Goal: Task Accomplishment & Management: Manage account settings

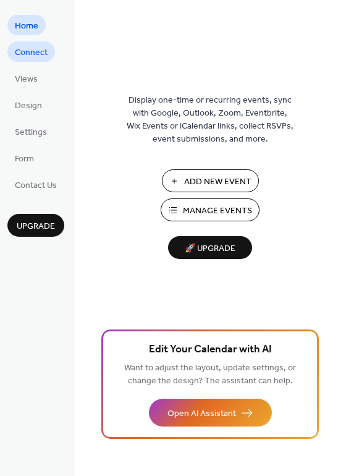
click at [25, 58] on span "Connect" at bounding box center [31, 52] width 33 height 13
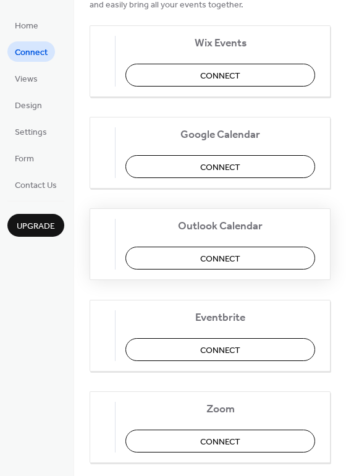
scroll to position [124, 0]
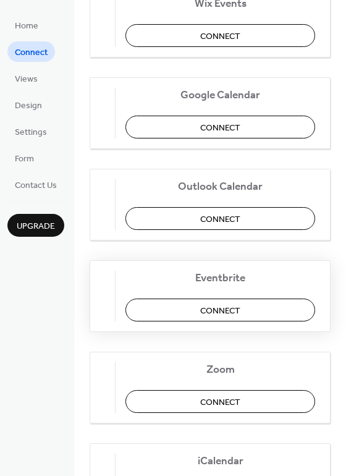
click at [221, 310] on span "Connect" at bounding box center [220, 311] width 40 height 13
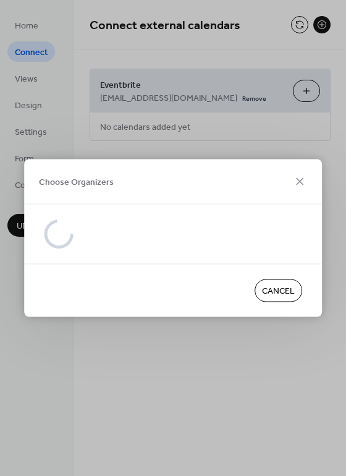
scroll to position [0, 0]
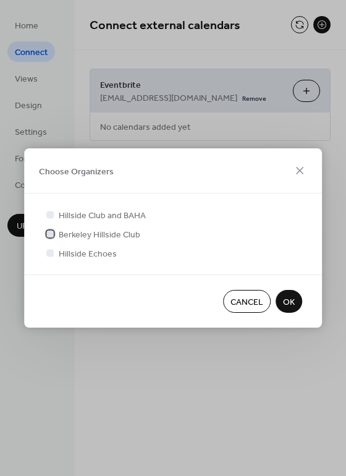
click at [50, 234] on div at bounding box center [49, 233] width 7 height 7
click at [289, 302] on span "OK" at bounding box center [289, 302] width 12 height 13
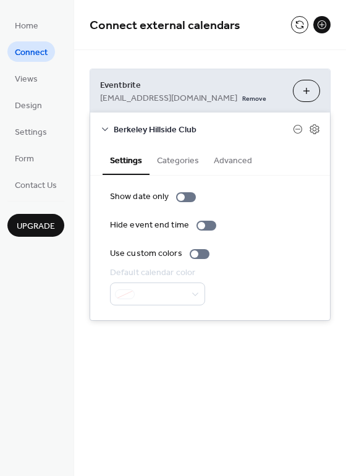
click at [178, 159] on button "Categories" at bounding box center [178, 159] width 57 height 28
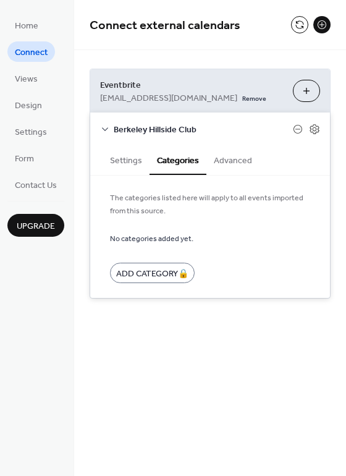
click at [124, 165] on button "Settings" at bounding box center [126, 159] width 47 height 28
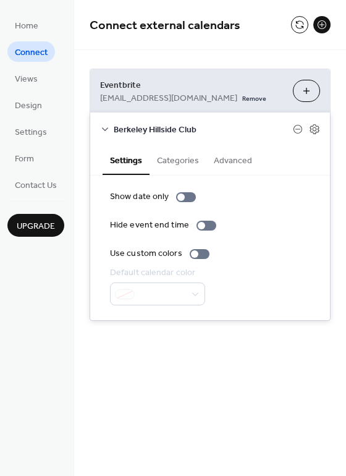
click at [237, 165] on button "Advanced" at bounding box center [233, 159] width 53 height 28
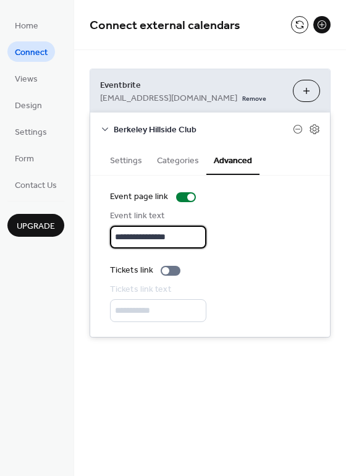
click at [138, 237] on input "**********" at bounding box center [158, 237] width 96 height 23
click at [103, 128] on icon at bounding box center [105, 129] width 10 height 10
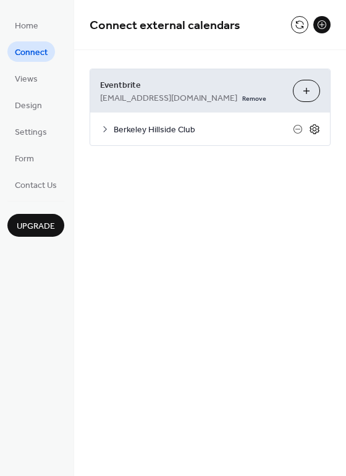
click at [318, 131] on icon at bounding box center [314, 129] width 11 height 11
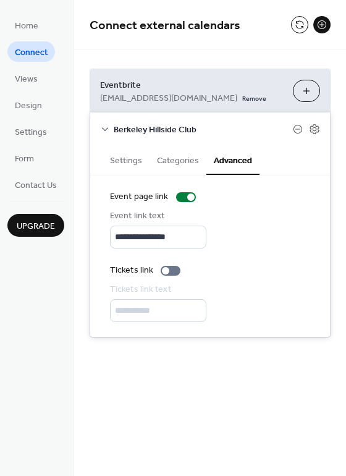
click at [184, 163] on button "Categories" at bounding box center [178, 159] width 57 height 28
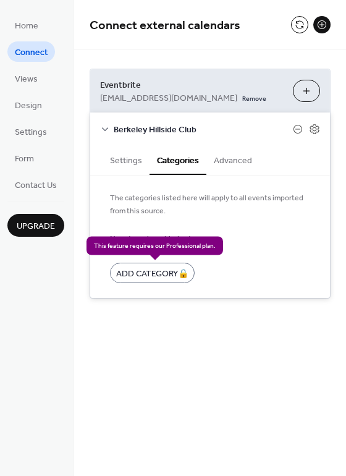
click at [155, 270] on div "Add Category 🔒" at bounding box center [152, 273] width 85 height 20
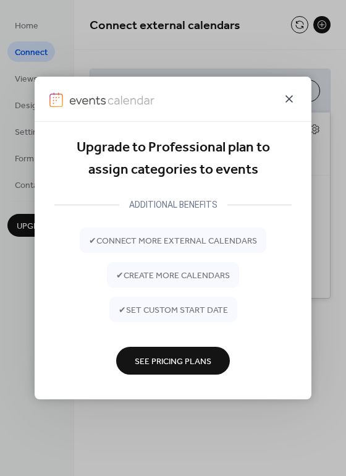
click at [292, 100] on icon at bounding box center [289, 99] width 15 height 15
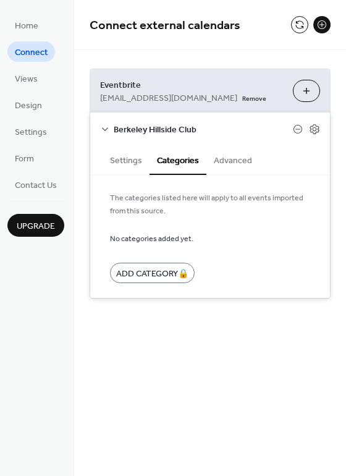
click at [122, 158] on button "Settings" at bounding box center [126, 159] width 47 height 28
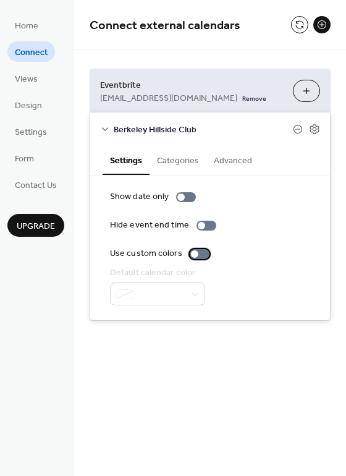
click at [197, 255] on div at bounding box center [200, 254] width 20 height 10
click at [202, 400] on div "**********" at bounding box center [210, 238] width 272 height 476
click at [22, 78] on span "Views" at bounding box center [26, 79] width 23 height 13
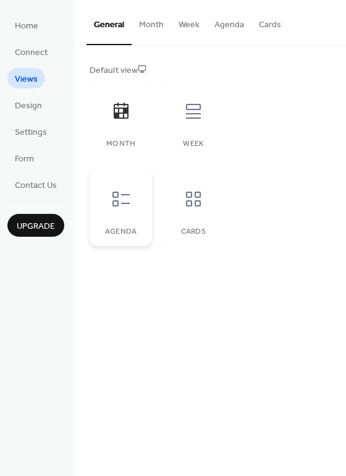
click at [131, 205] on div at bounding box center [121, 199] width 37 height 37
click at [192, 199] on icon at bounding box center [194, 199] width 20 height 20
click at [138, 205] on div at bounding box center [121, 199] width 37 height 37
click at [192, 121] on div at bounding box center [193, 111] width 37 height 37
click at [197, 203] on icon at bounding box center [194, 199] width 20 height 20
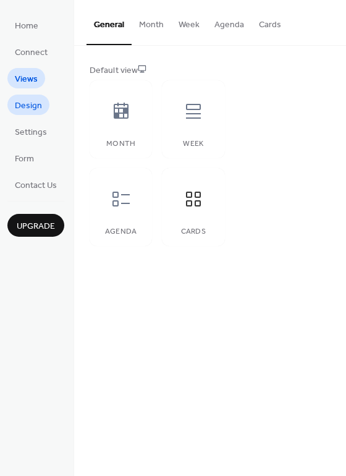
click at [34, 107] on span "Design" at bounding box center [28, 106] width 27 height 13
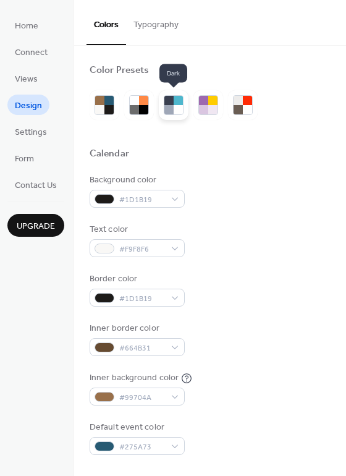
click at [170, 111] on div at bounding box center [169, 109] width 9 height 9
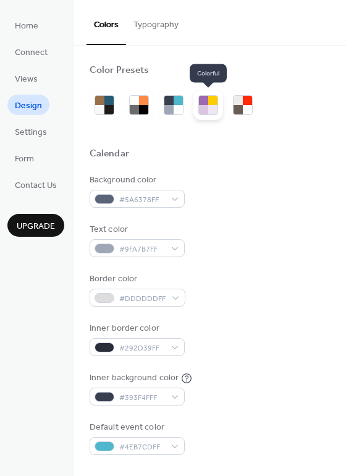
click at [213, 109] on div at bounding box center [212, 109] width 9 height 9
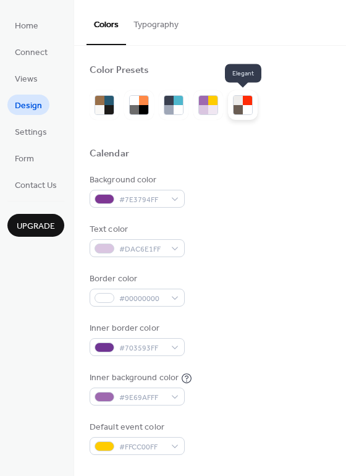
click at [246, 109] on div at bounding box center [247, 109] width 9 height 9
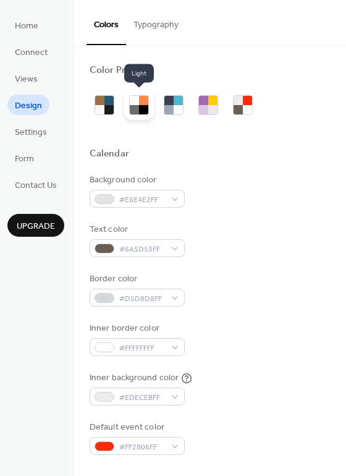
click at [142, 106] on div at bounding box center [143, 109] width 9 height 9
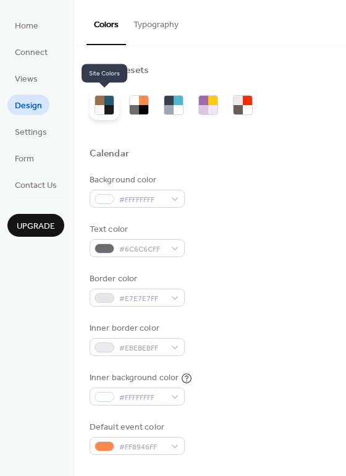
click at [104, 108] on div at bounding box center [99, 109] width 9 height 9
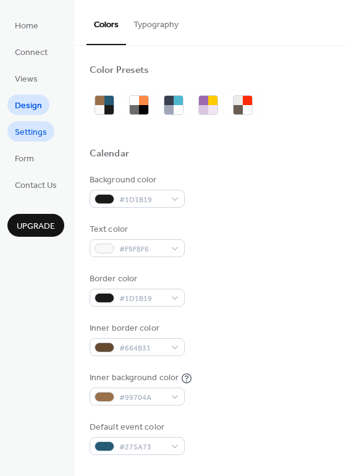
click at [25, 135] on span "Settings" at bounding box center [31, 132] width 32 height 13
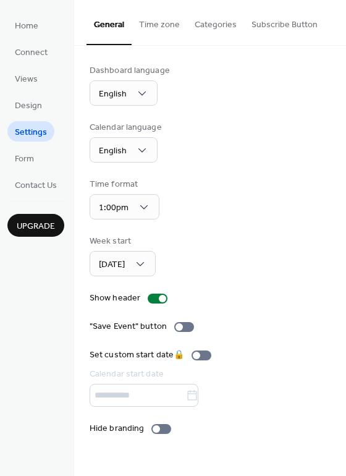
click at [218, 26] on button "Categories" at bounding box center [215, 22] width 57 height 44
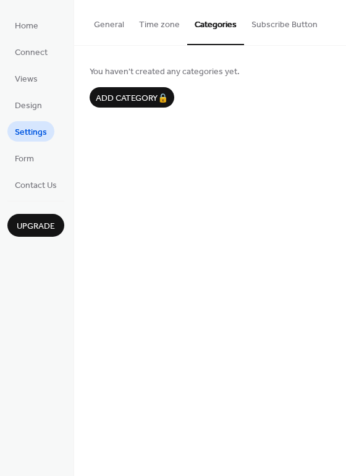
click at [150, 27] on button "Time zone" at bounding box center [160, 22] width 56 height 44
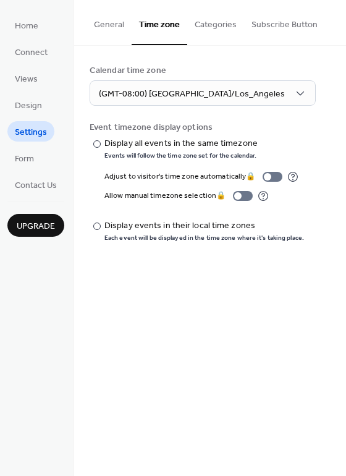
click at [265, 28] on button "Subscribe Button" at bounding box center [284, 22] width 81 height 44
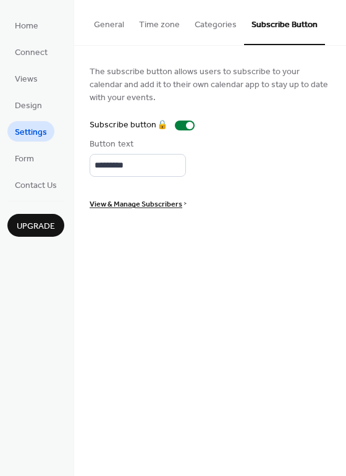
click at [102, 28] on button "General" at bounding box center [109, 22] width 45 height 44
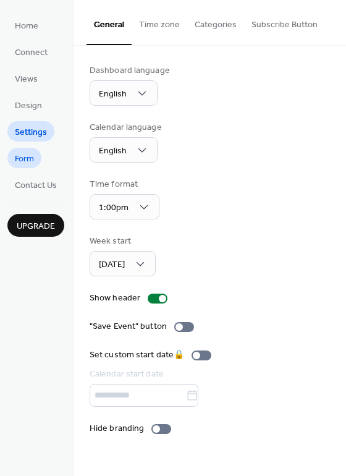
click at [27, 155] on span "Form" at bounding box center [24, 159] width 19 height 13
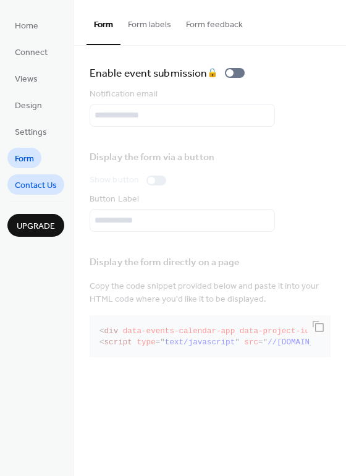
click at [44, 184] on span "Contact Us" at bounding box center [36, 185] width 42 height 13
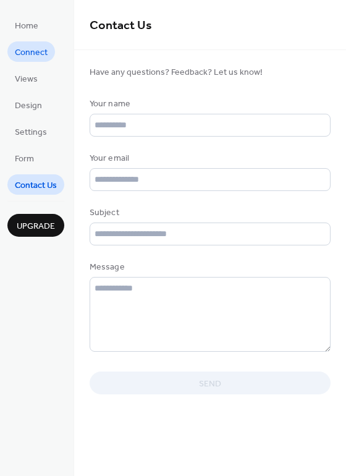
click at [35, 48] on span "Connect" at bounding box center [31, 52] width 33 height 13
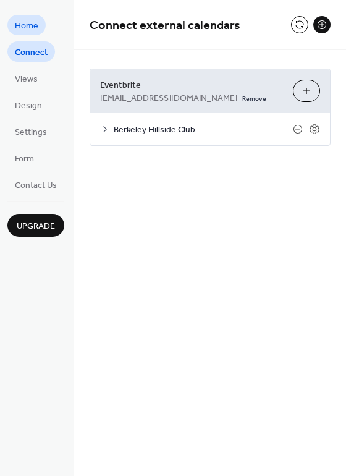
click at [31, 27] on span "Home" at bounding box center [27, 26] width 24 height 13
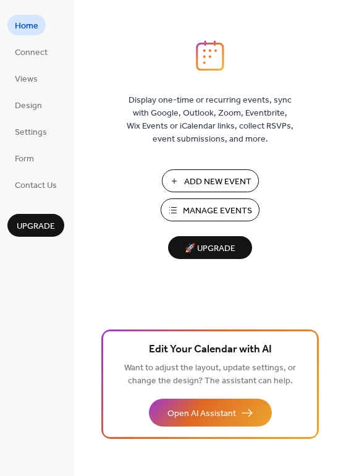
click at [210, 210] on span "Manage Events" at bounding box center [217, 211] width 69 height 13
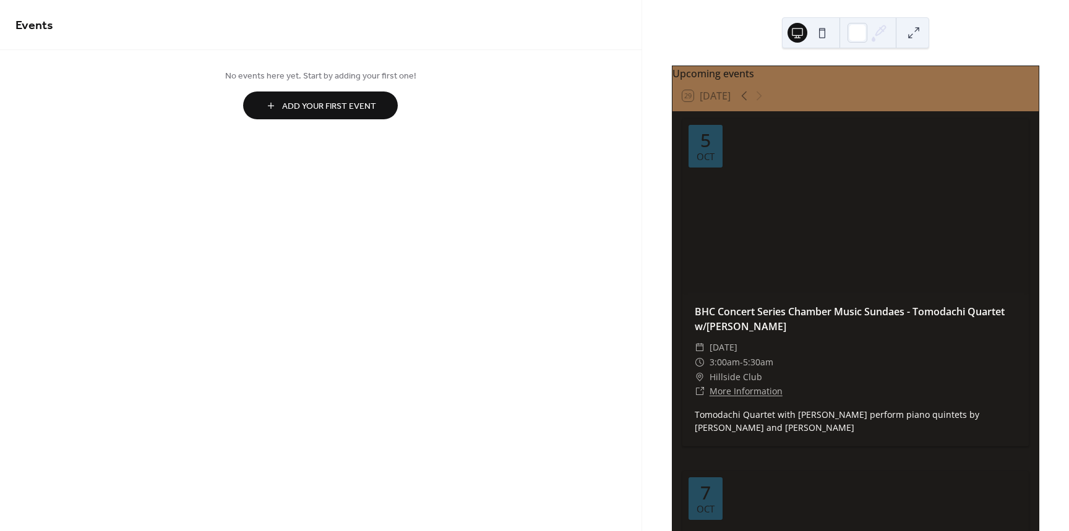
click at [297, 101] on span "Add Your First Event" at bounding box center [329, 106] width 94 height 13
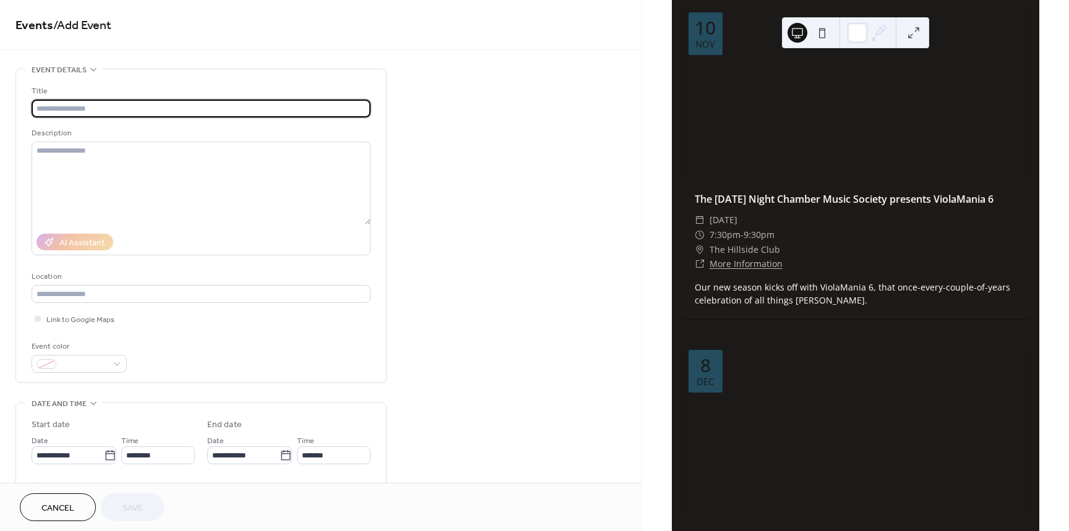
scroll to position [2598, 0]
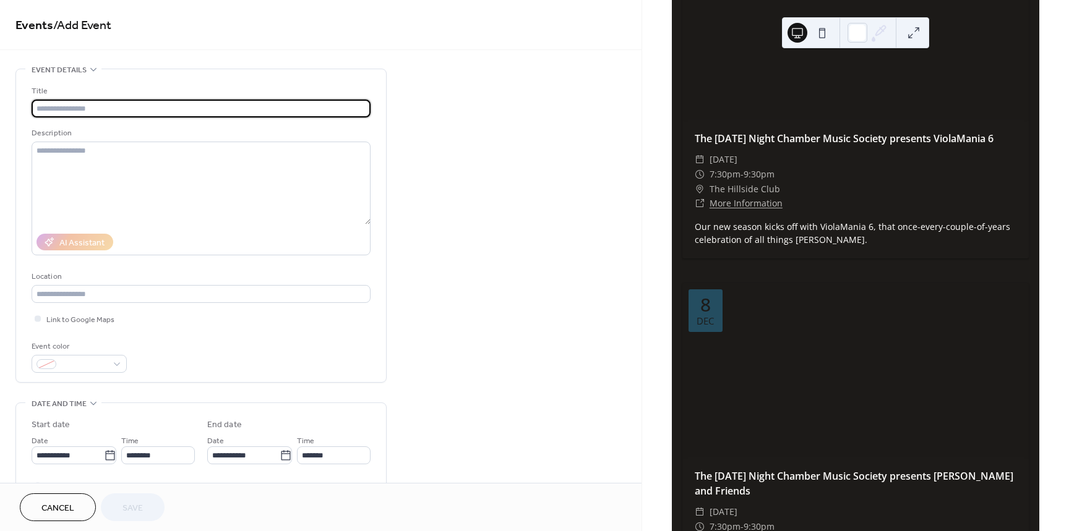
click at [775, 283] on div at bounding box center [855, 369] width 346 height 173
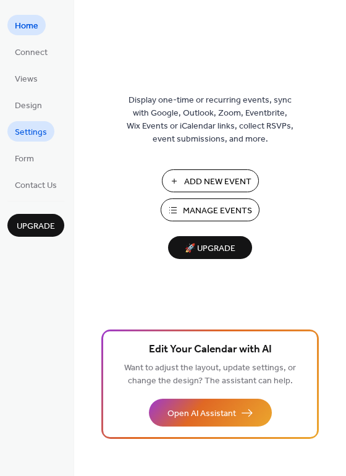
click at [32, 130] on span "Settings" at bounding box center [31, 132] width 32 height 13
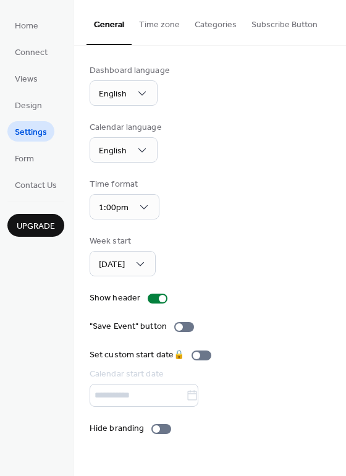
click at [203, 26] on button "Categories" at bounding box center [215, 22] width 57 height 44
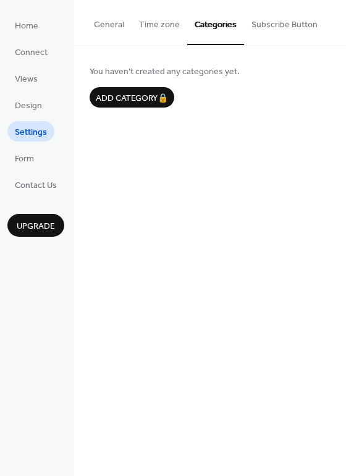
click at [296, 21] on button "Subscribe Button" at bounding box center [284, 22] width 81 height 44
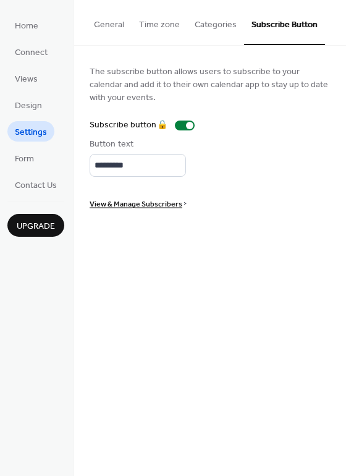
click at [202, 27] on button "Categories" at bounding box center [215, 22] width 57 height 44
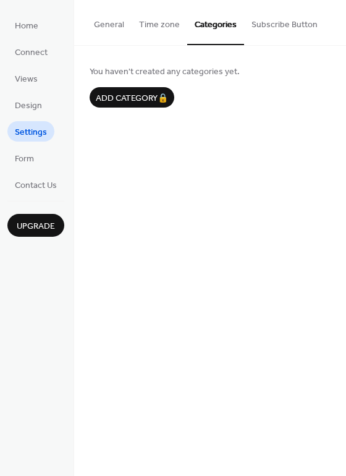
click at [154, 26] on button "Time zone" at bounding box center [160, 22] width 56 height 44
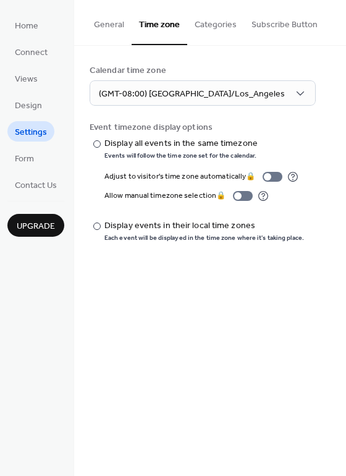
click at [109, 27] on button "General" at bounding box center [109, 22] width 45 height 44
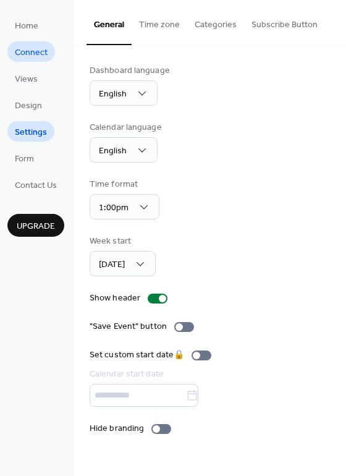
click at [36, 46] on span "Connect" at bounding box center [31, 52] width 33 height 13
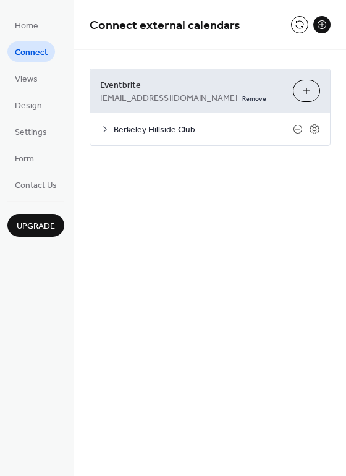
click at [101, 128] on icon at bounding box center [105, 129] width 10 height 10
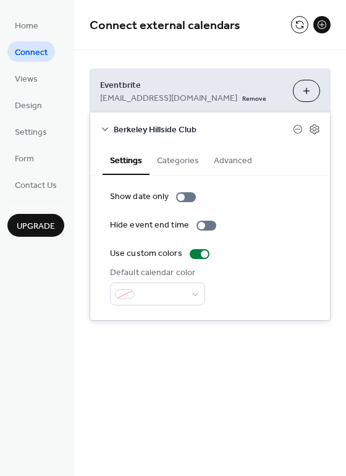
click at [186, 165] on button "Categories" at bounding box center [178, 159] width 57 height 28
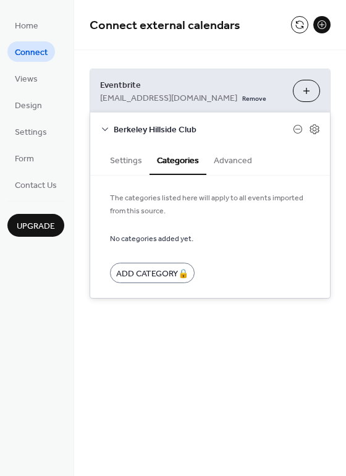
click at [241, 163] on button "Advanced" at bounding box center [233, 159] width 53 height 28
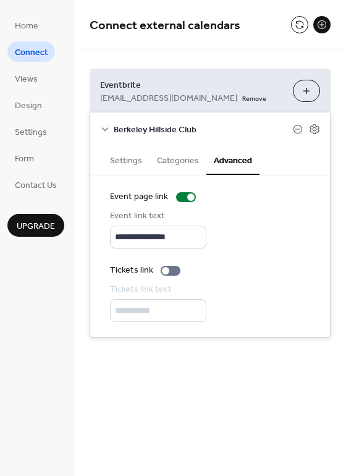
click at [119, 163] on button "Settings" at bounding box center [126, 159] width 47 height 28
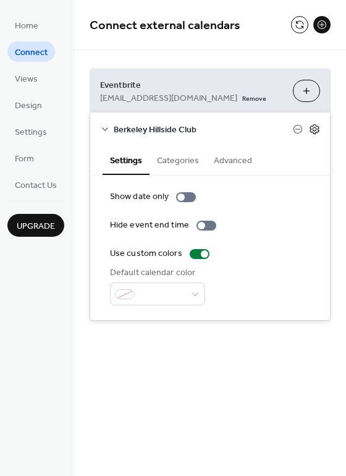
click at [315, 129] on icon at bounding box center [314, 129] width 11 height 11
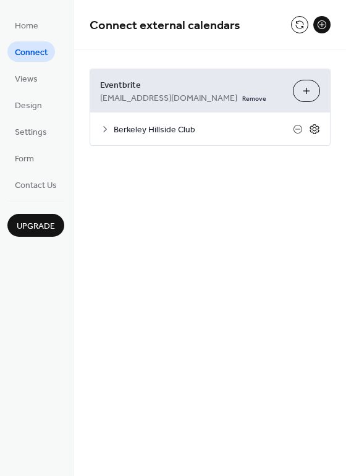
click at [315, 129] on icon at bounding box center [314, 129] width 11 height 11
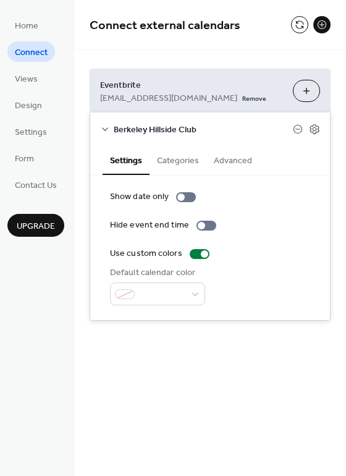
click at [179, 162] on button "Categories" at bounding box center [178, 159] width 57 height 28
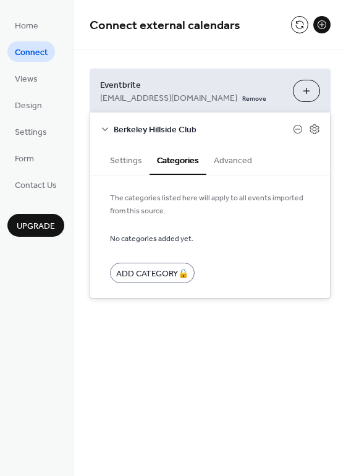
click at [247, 163] on button "Advanced" at bounding box center [233, 159] width 53 height 28
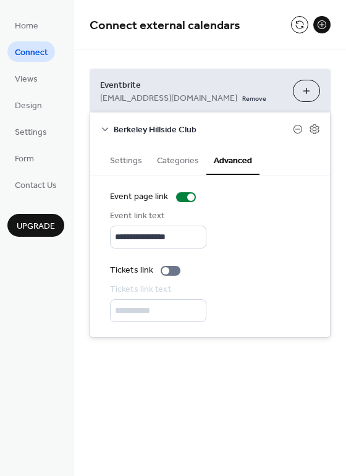
click at [120, 166] on button "Settings" at bounding box center [126, 159] width 47 height 28
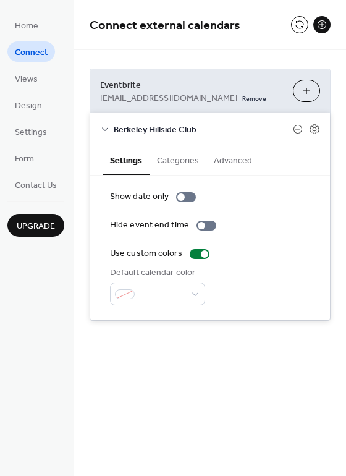
click at [220, 408] on div "**********" at bounding box center [210, 238] width 272 height 476
click at [237, 49] on div "Connect external calendars" at bounding box center [210, 25] width 272 height 50
click at [33, 79] on span "Views" at bounding box center [26, 79] width 23 height 13
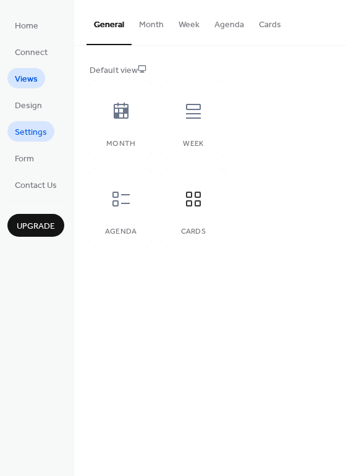
click at [32, 129] on span "Settings" at bounding box center [31, 132] width 32 height 13
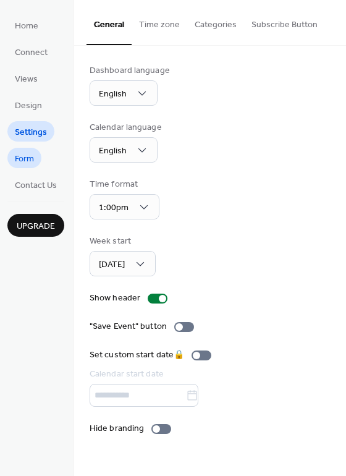
click at [25, 159] on span "Form" at bounding box center [24, 159] width 19 height 13
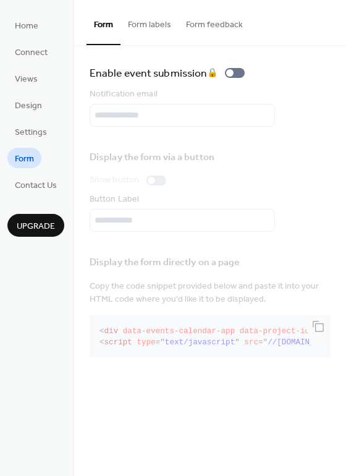
click at [158, 25] on button "Form labels" at bounding box center [150, 22] width 58 height 44
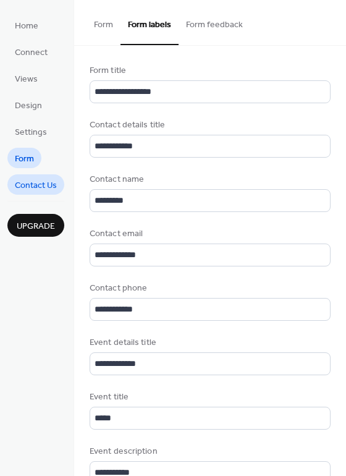
click at [36, 187] on span "Contact Us" at bounding box center [36, 185] width 42 height 13
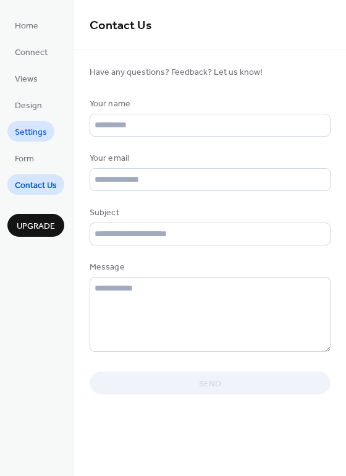
click at [36, 137] on span "Settings" at bounding box center [31, 132] width 32 height 13
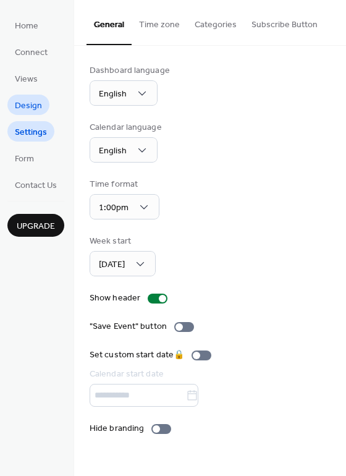
click at [33, 111] on span "Design" at bounding box center [28, 106] width 27 height 13
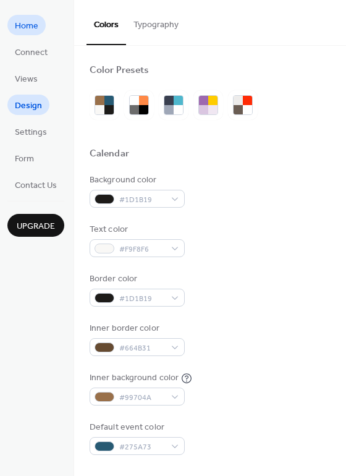
click at [19, 24] on span "Home" at bounding box center [27, 26] width 24 height 13
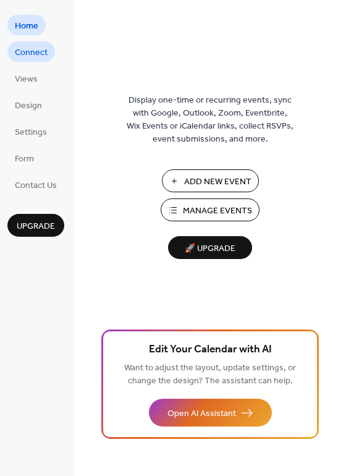
click at [40, 46] on span "Connect" at bounding box center [31, 52] width 33 height 13
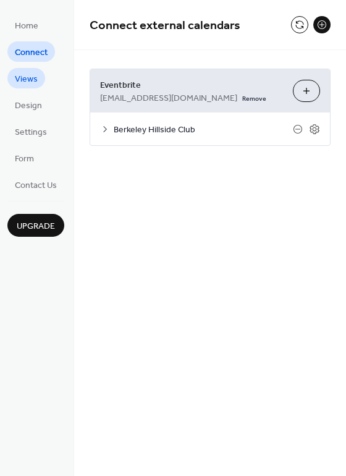
click at [20, 73] on span "Views" at bounding box center [26, 79] width 23 height 13
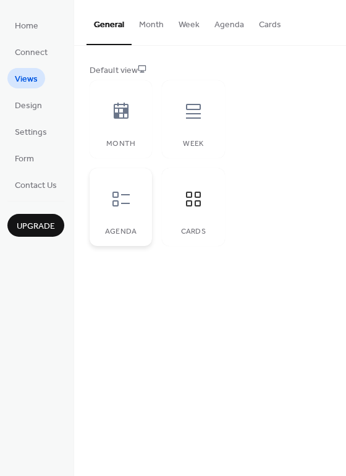
click at [127, 196] on icon at bounding box center [121, 199] width 20 height 20
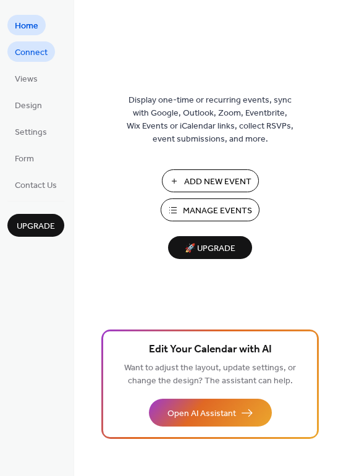
click at [29, 54] on span "Connect" at bounding box center [31, 52] width 33 height 13
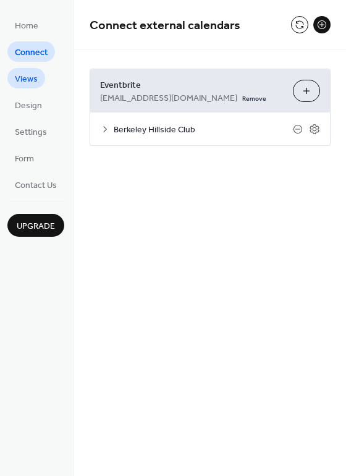
click at [25, 79] on span "Views" at bounding box center [26, 79] width 23 height 13
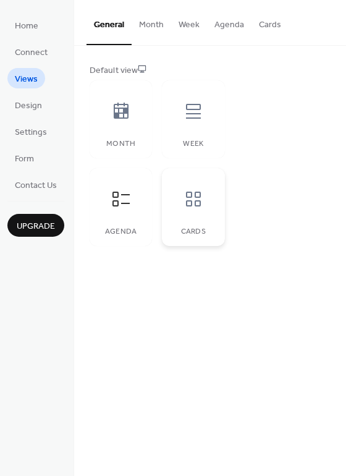
click at [184, 207] on icon at bounding box center [194, 199] width 20 height 20
click at [262, 23] on button "Cards" at bounding box center [270, 22] width 37 height 44
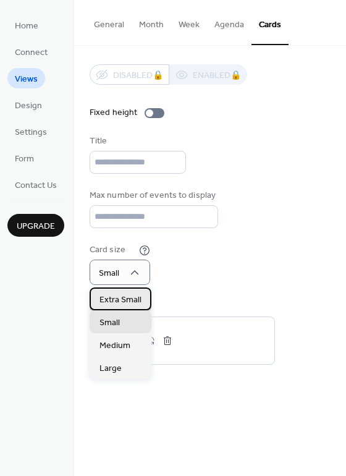
click at [122, 301] on span "Extra Small" at bounding box center [121, 300] width 42 height 13
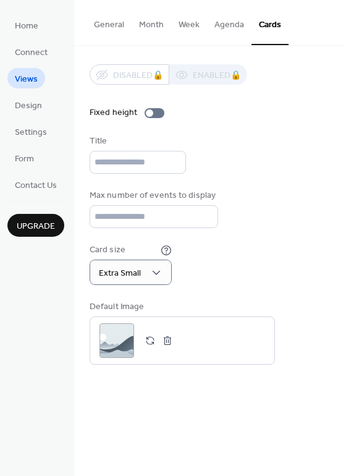
click at [114, 22] on button "General" at bounding box center [109, 22] width 45 height 44
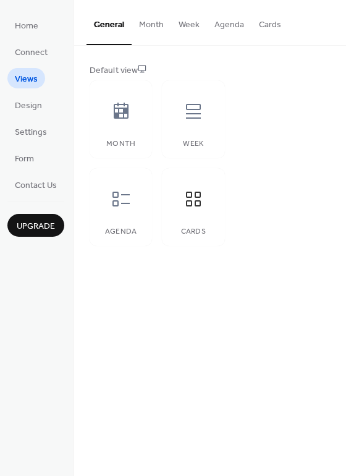
click at [151, 26] on button "Month" at bounding box center [152, 22] width 40 height 44
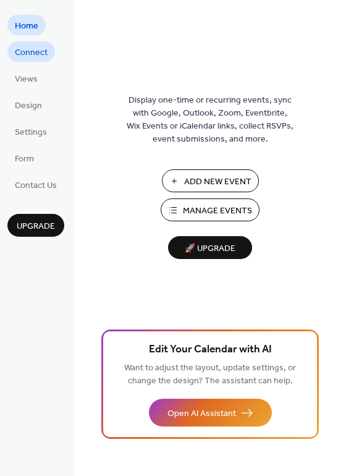
click at [26, 51] on span "Connect" at bounding box center [31, 52] width 33 height 13
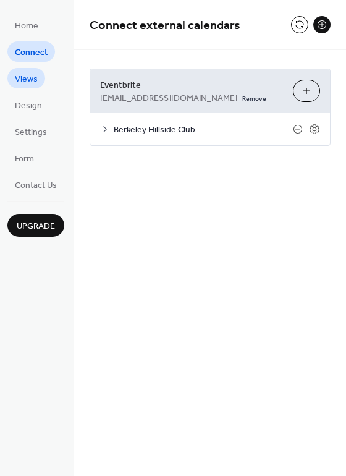
click at [24, 81] on span "Views" at bounding box center [26, 79] width 23 height 13
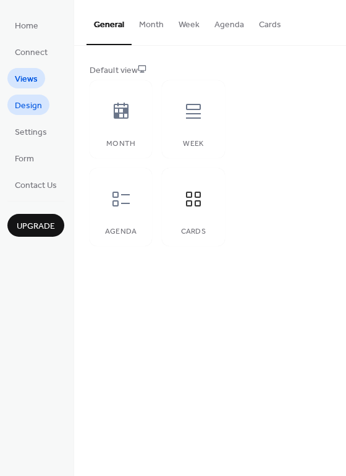
click at [30, 104] on span "Design" at bounding box center [28, 106] width 27 height 13
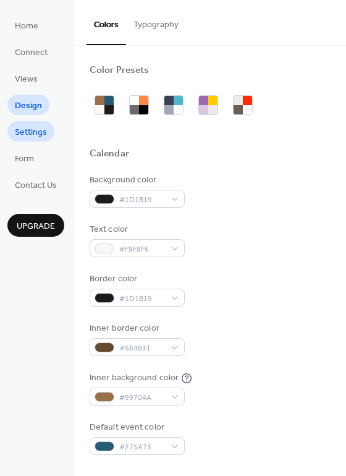
click at [28, 129] on span "Settings" at bounding box center [31, 132] width 32 height 13
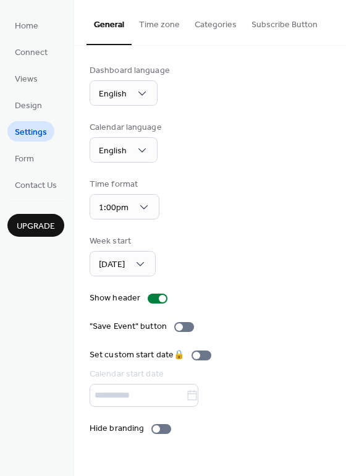
click at [220, 27] on button "Categories" at bounding box center [215, 22] width 57 height 44
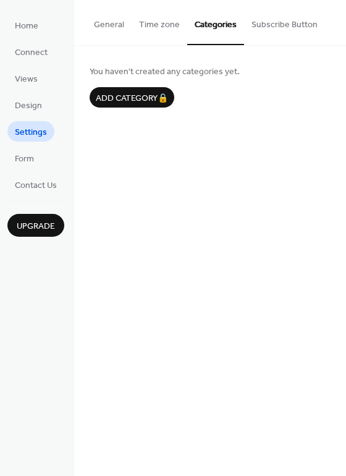
click at [270, 24] on button "Subscribe Button" at bounding box center [284, 22] width 81 height 44
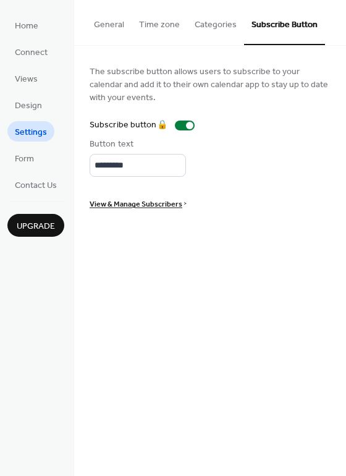
click at [152, 28] on button "Time zone" at bounding box center [160, 22] width 56 height 44
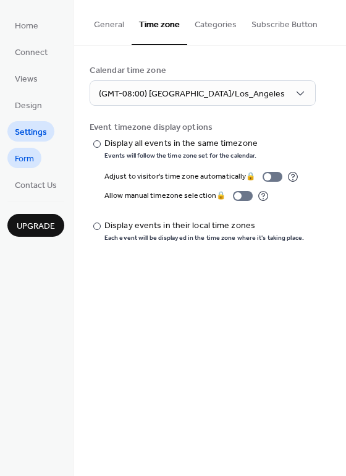
click at [23, 158] on span "Form" at bounding box center [24, 159] width 19 height 13
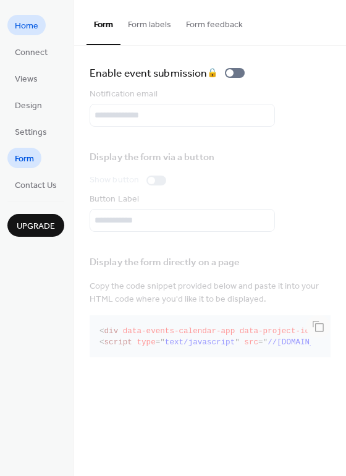
click at [29, 27] on span "Home" at bounding box center [27, 26] width 24 height 13
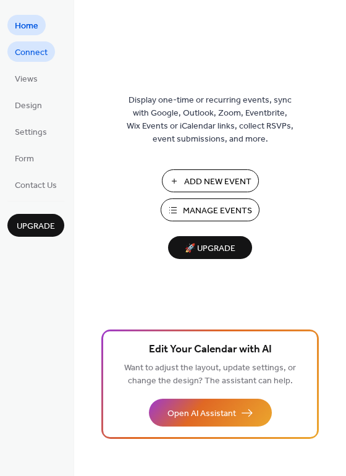
click at [32, 51] on span "Connect" at bounding box center [31, 52] width 33 height 13
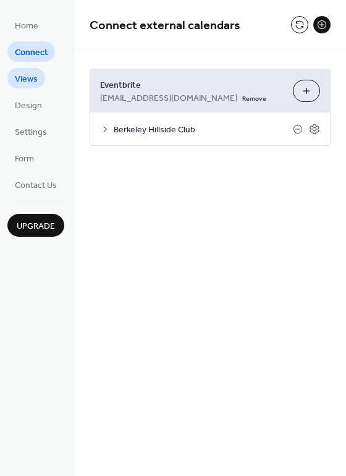
click at [22, 83] on span "Views" at bounding box center [26, 79] width 23 height 13
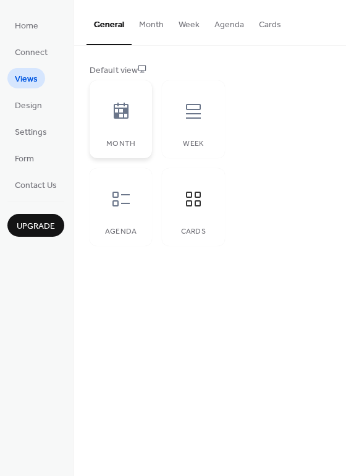
click at [121, 122] on div at bounding box center [121, 111] width 37 height 37
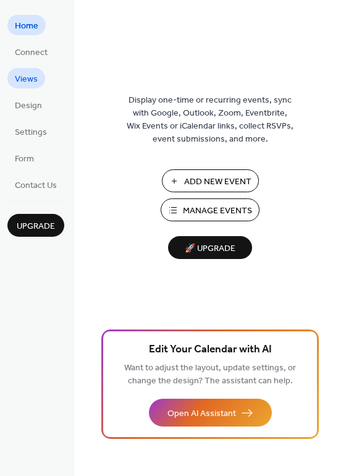
click at [33, 78] on span "Views" at bounding box center [26, 79] width 23 height 13
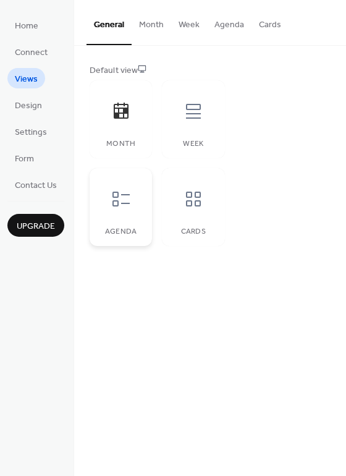
click at [118, 197] on icon at bounding box center [121, 199] width 17 height 15
click at [238, 21] on button "Agenda" at bounding box center [229, 22] width 45 height 44
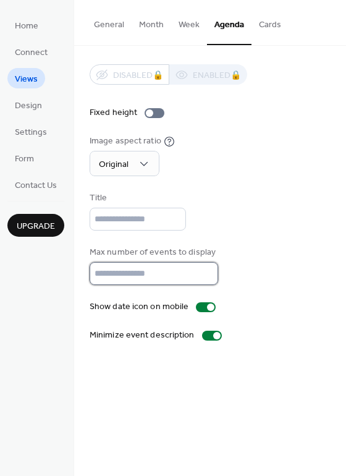
click at [108, 275] on input "**" at bounding box center [154, 273] width 129 height 23
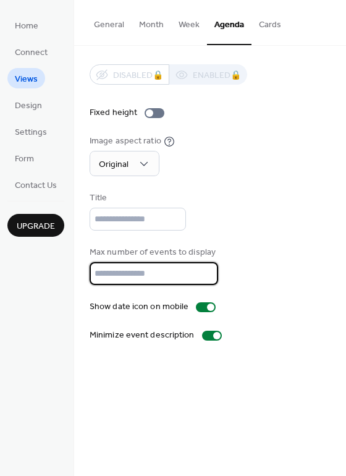
drag, startPoint x: 113, startPoint y: 273, endPoint x: 67, endPoint y: 269, distance: 45.4
click at [67, 269] on div "Home Connect Views Design Settings Form Contact Us Upgrade Views Upgrade Genera…" at bounding box center [173, 238] width 346 height 476
type input "**"
click at [296, 228] on div "Title" at bounding box center [210, 211] width 241 height 39
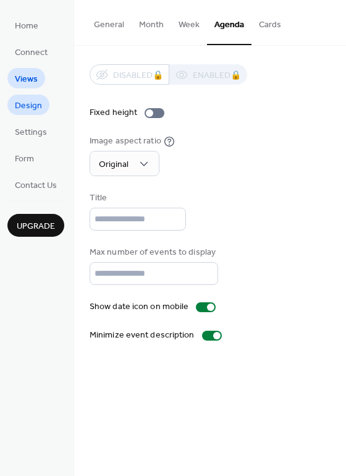
click at [35, 108] on span "Design" at bounding box center [28, 106] width 27 height 13
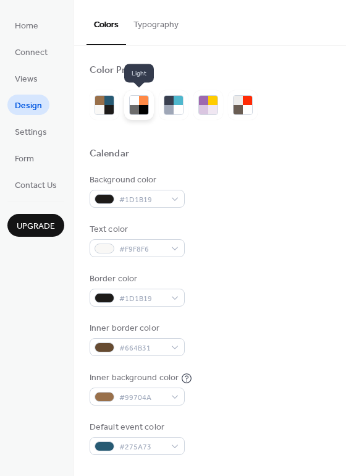
click at [135, 105] on div at bounding box center [134, 100] width 9 height 9
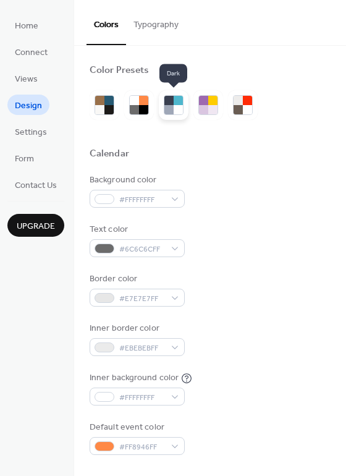
click at [180, 106] on div at bounding box center [178, 109] width 9 height 9
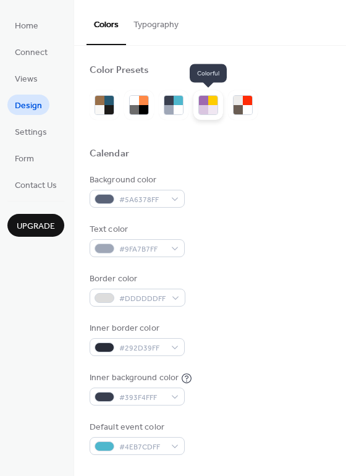
click at [204, 108] on div at bounding box center [203, 109] width 9 height 9
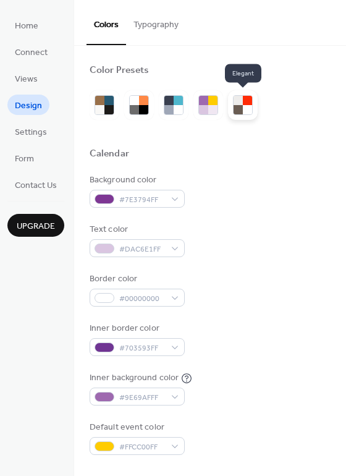
click at [241, 106] on div at bounding box center [238, 109] width 9 height 9
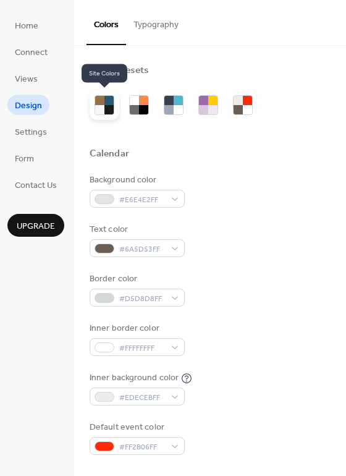
click at [100, 103] on div at bounding box center [99, 100] width 9 height 9
